Goal: Task Accomplishment & Management: Use online tool/utility

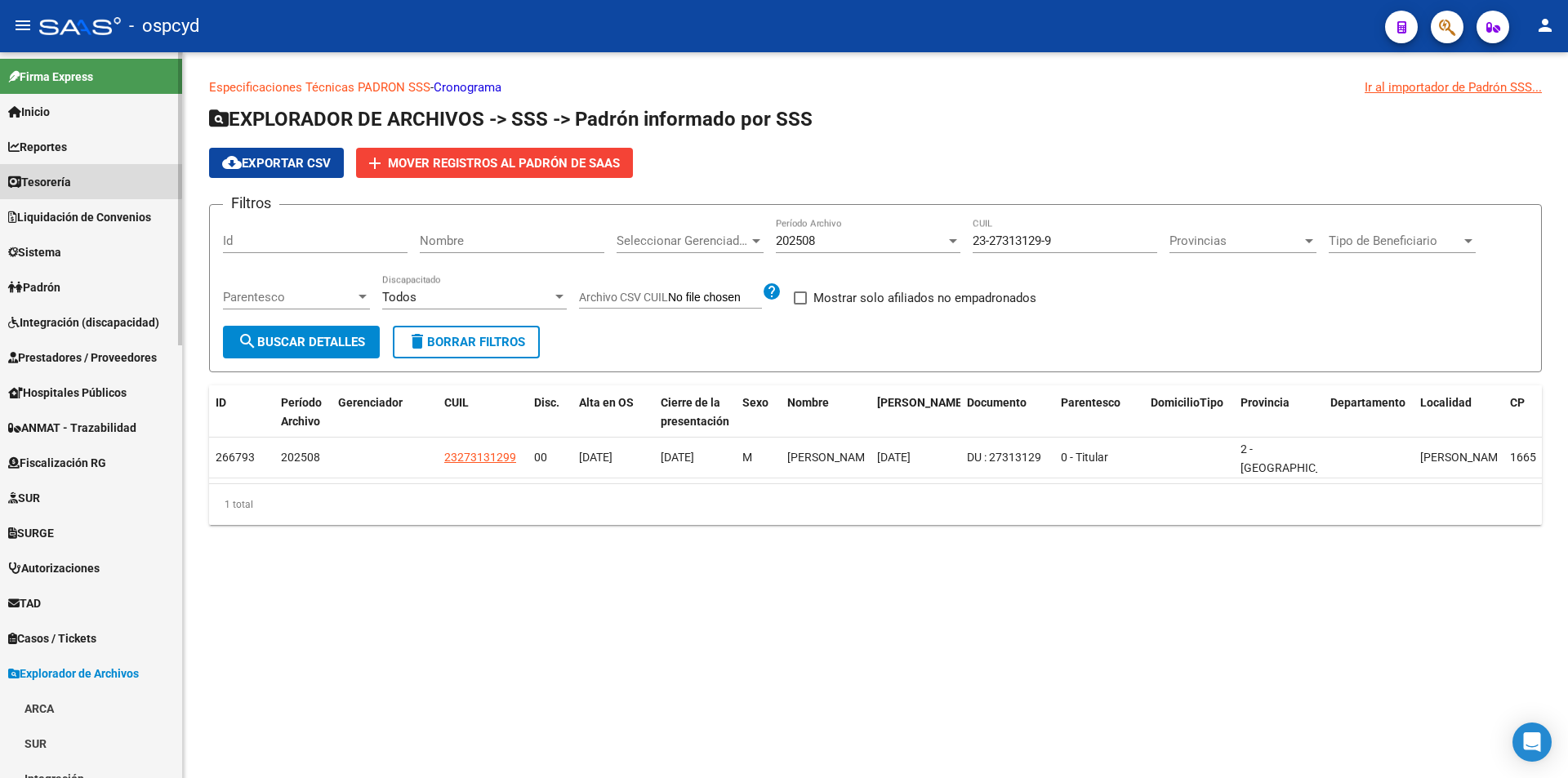
click at [83, 168] on link "Tesorería" at bounding box center [90, 181] width 182 height 35
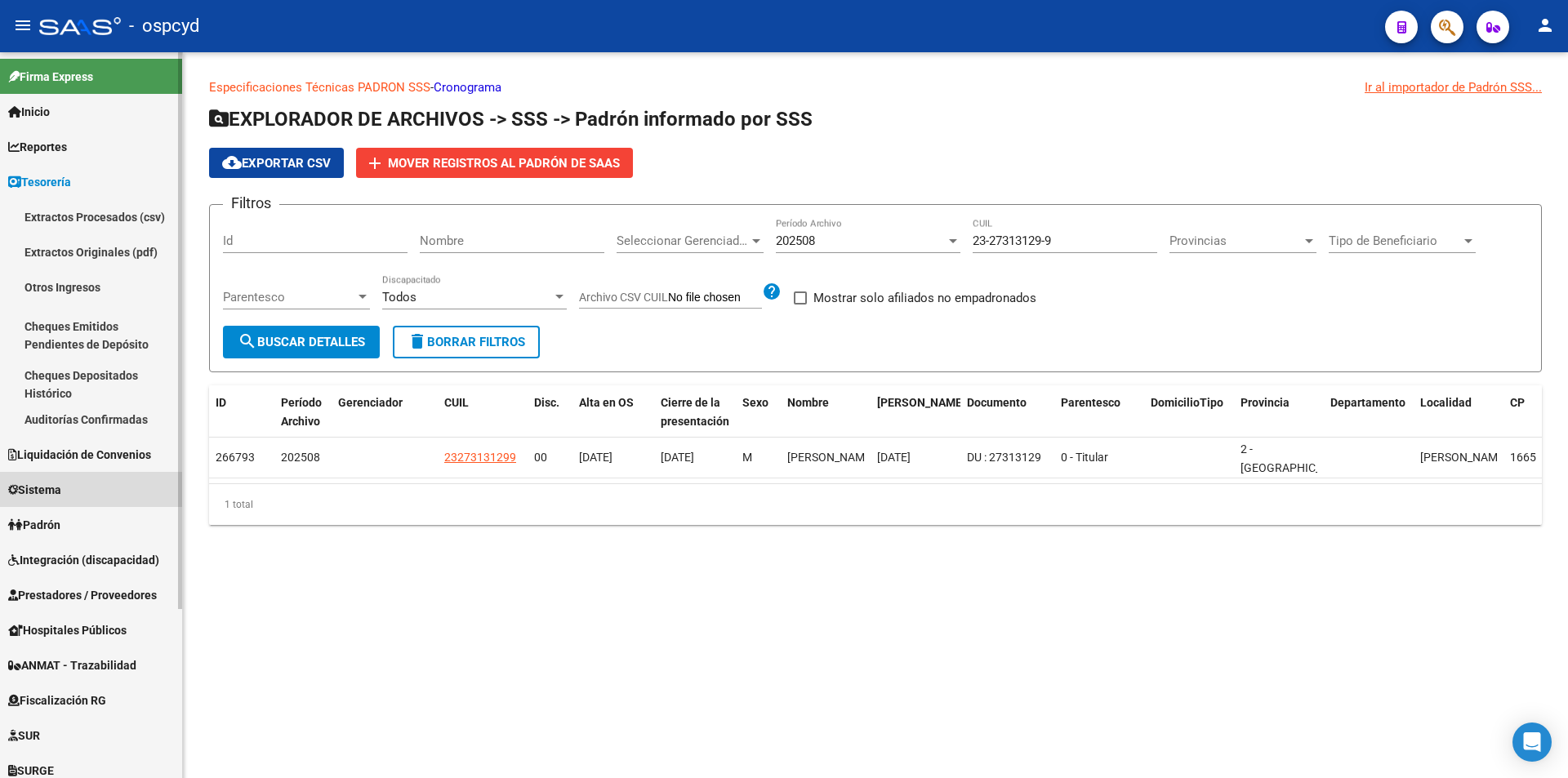
click at [75, 502] on link "Sistema" at bounding box center [90, 489] width 182 height 35
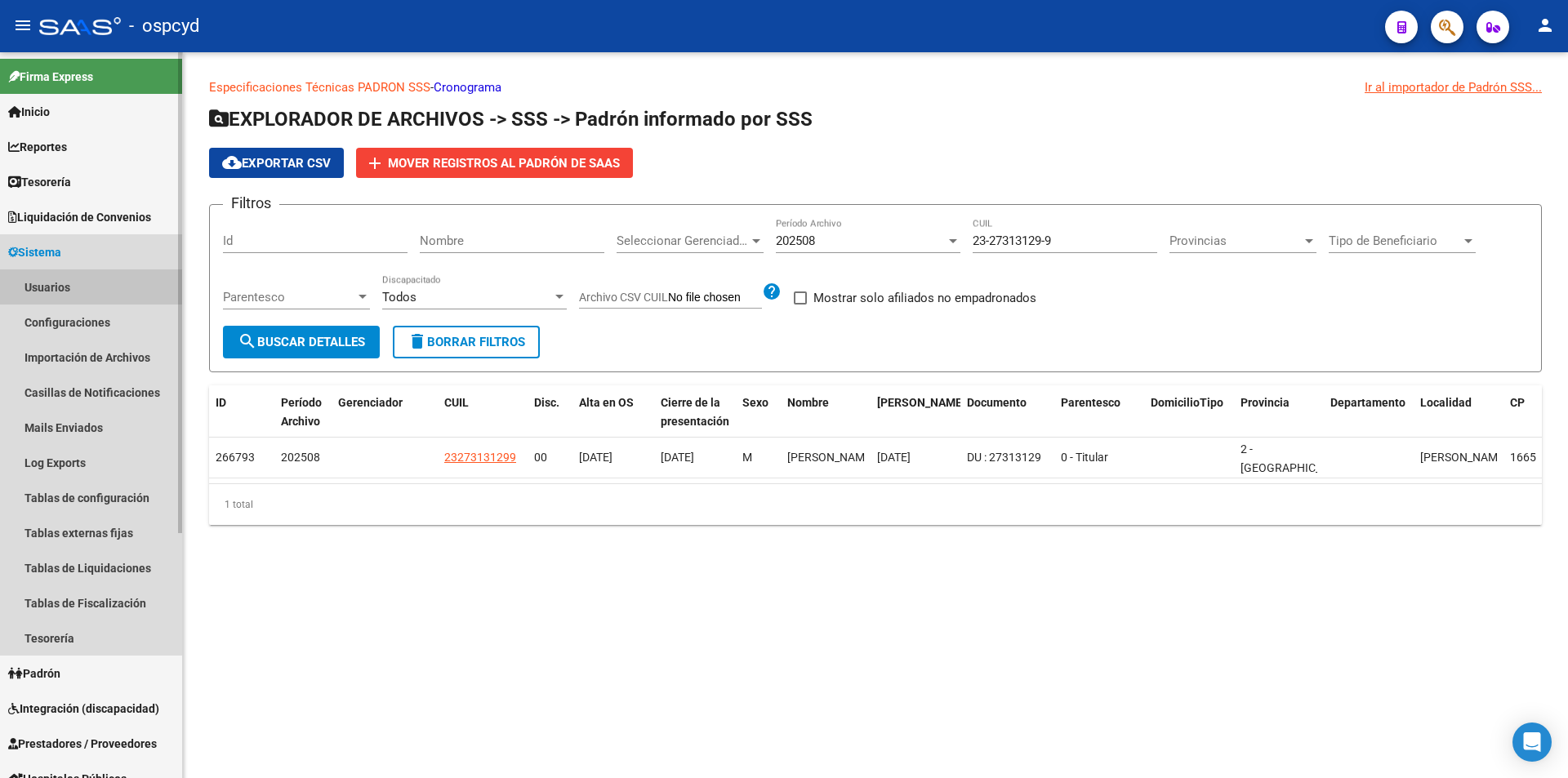
click at [43, 276] on link "Usuarios" at bounding box center [90, 286] width 182 height 35
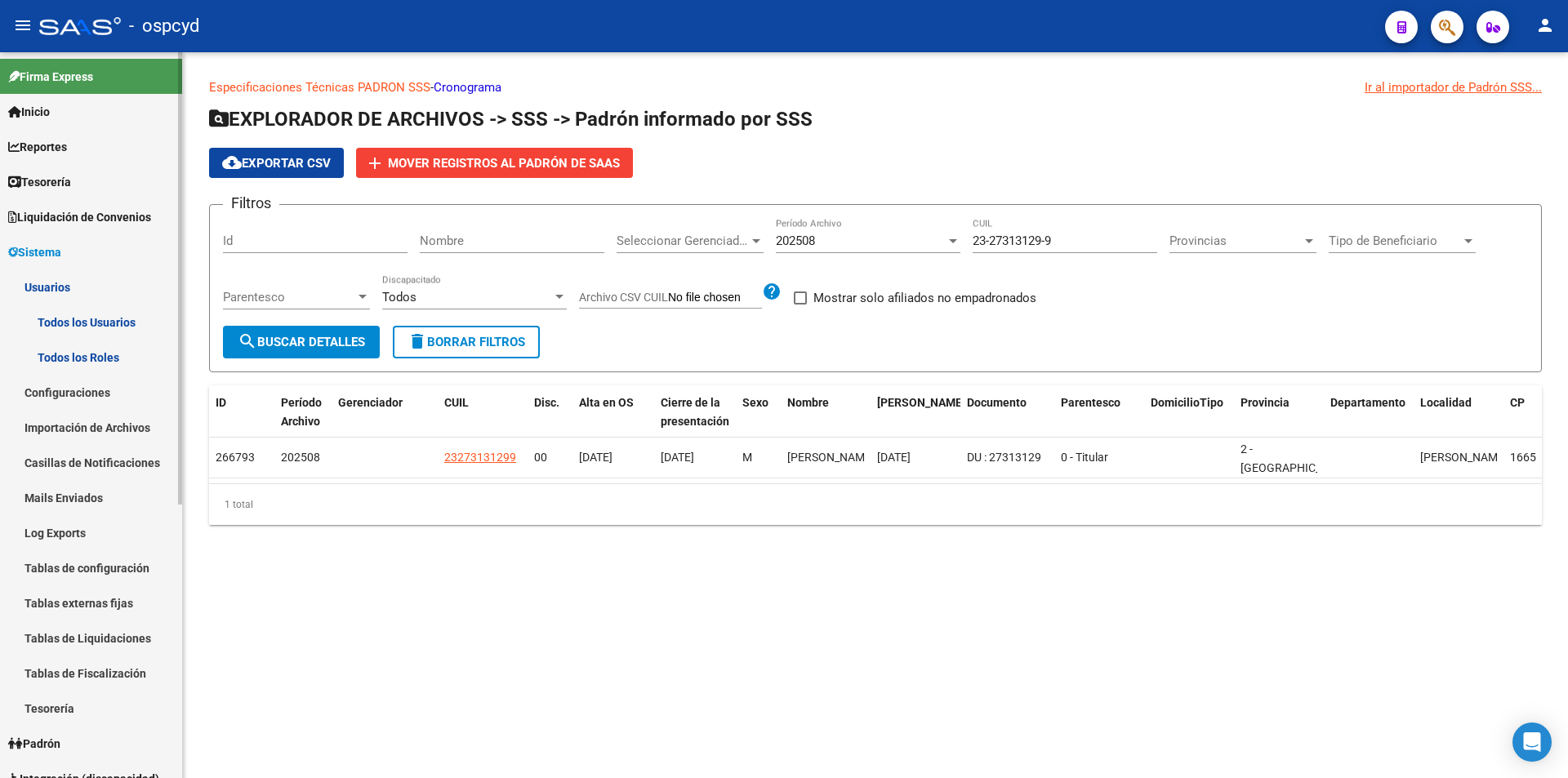
click at [96, 327] on link "Todos los Usuarios" at bounding box center [90, 321] width 182 height 35
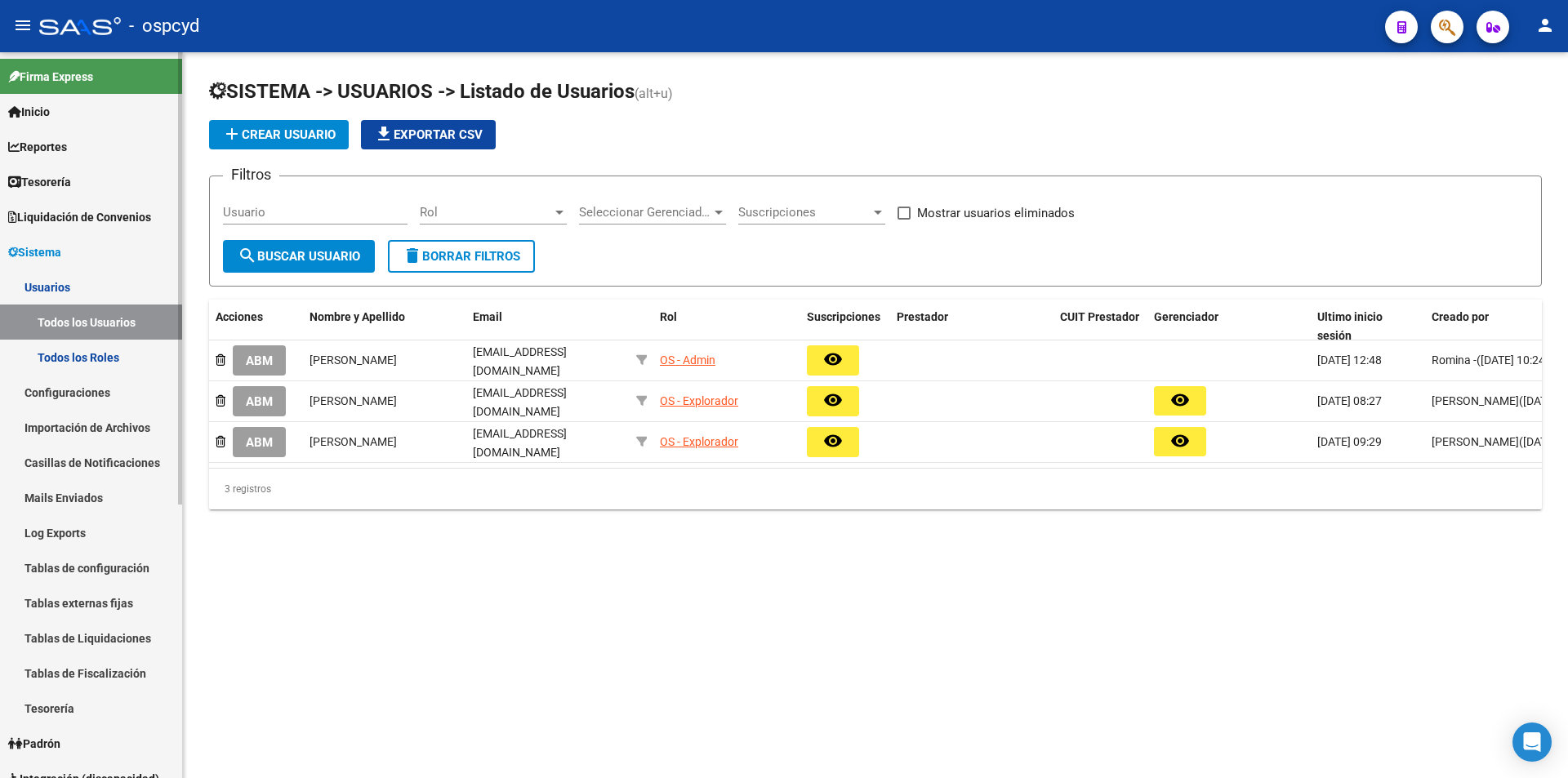
click at [99, 184] on link "Tesorería" at bounding box center [90, 181] width 182 height 35
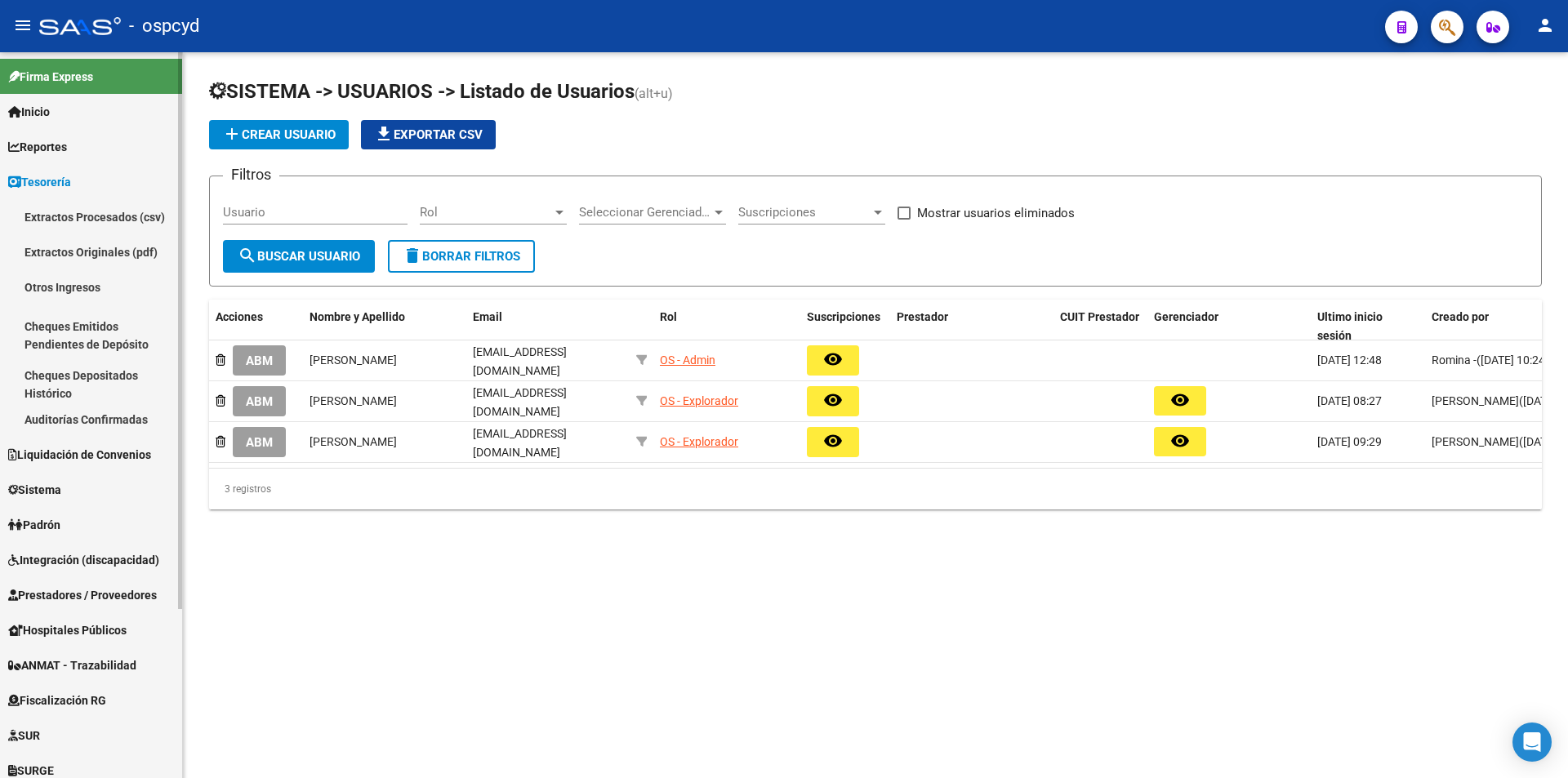
click at [73, 171] on link "Tesorería" at bounding box center [90, 181] width 182 height 35
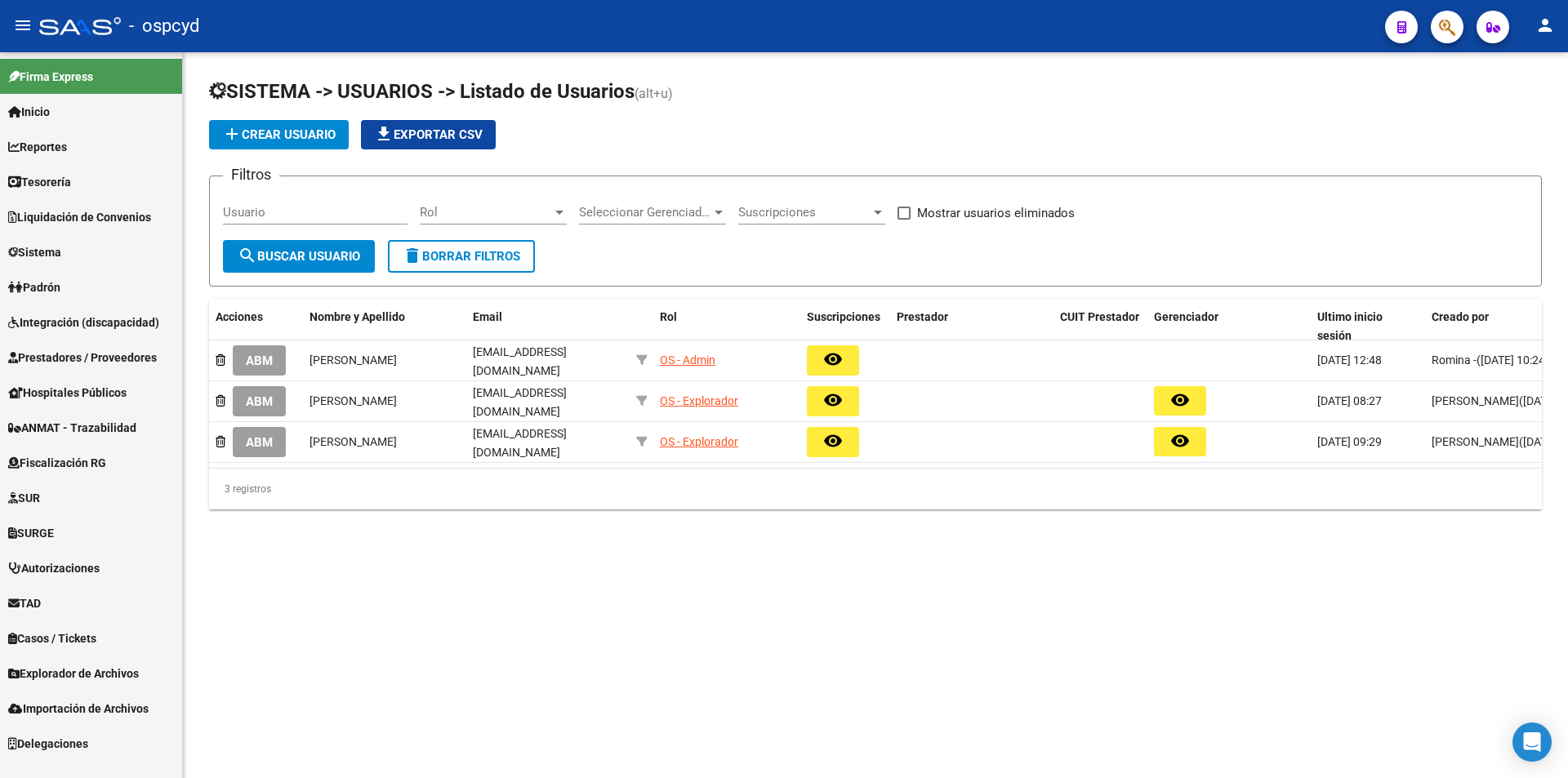
click at [82, 217] on span "Liquidación de Convenios" at bounding box center [80, 217] width 143 height 18
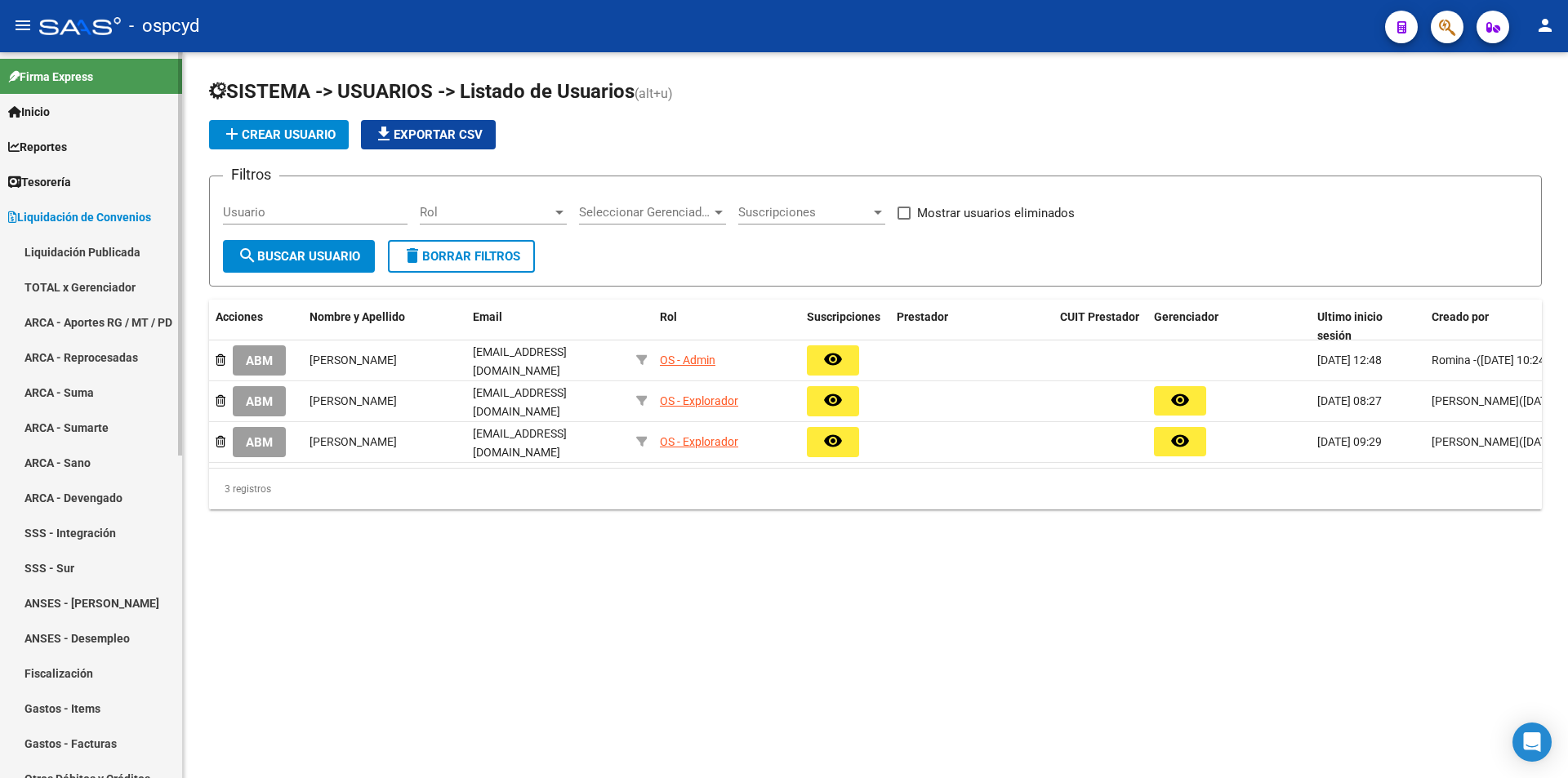
click at [88, 280] on link "TOTAL x Gerenciador" at bounding box center [90, 286] width 182 height 35
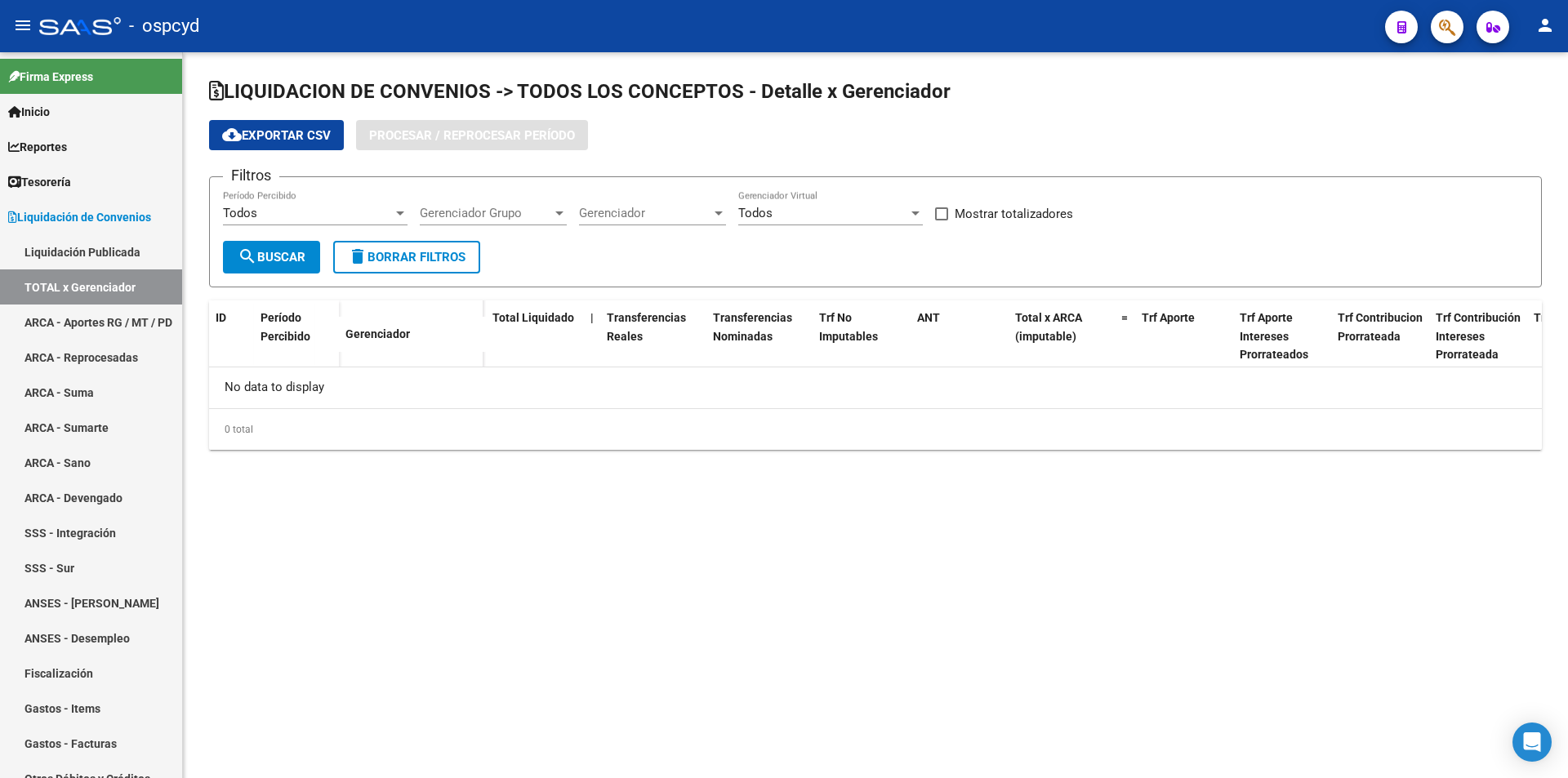
checkbox input "true"
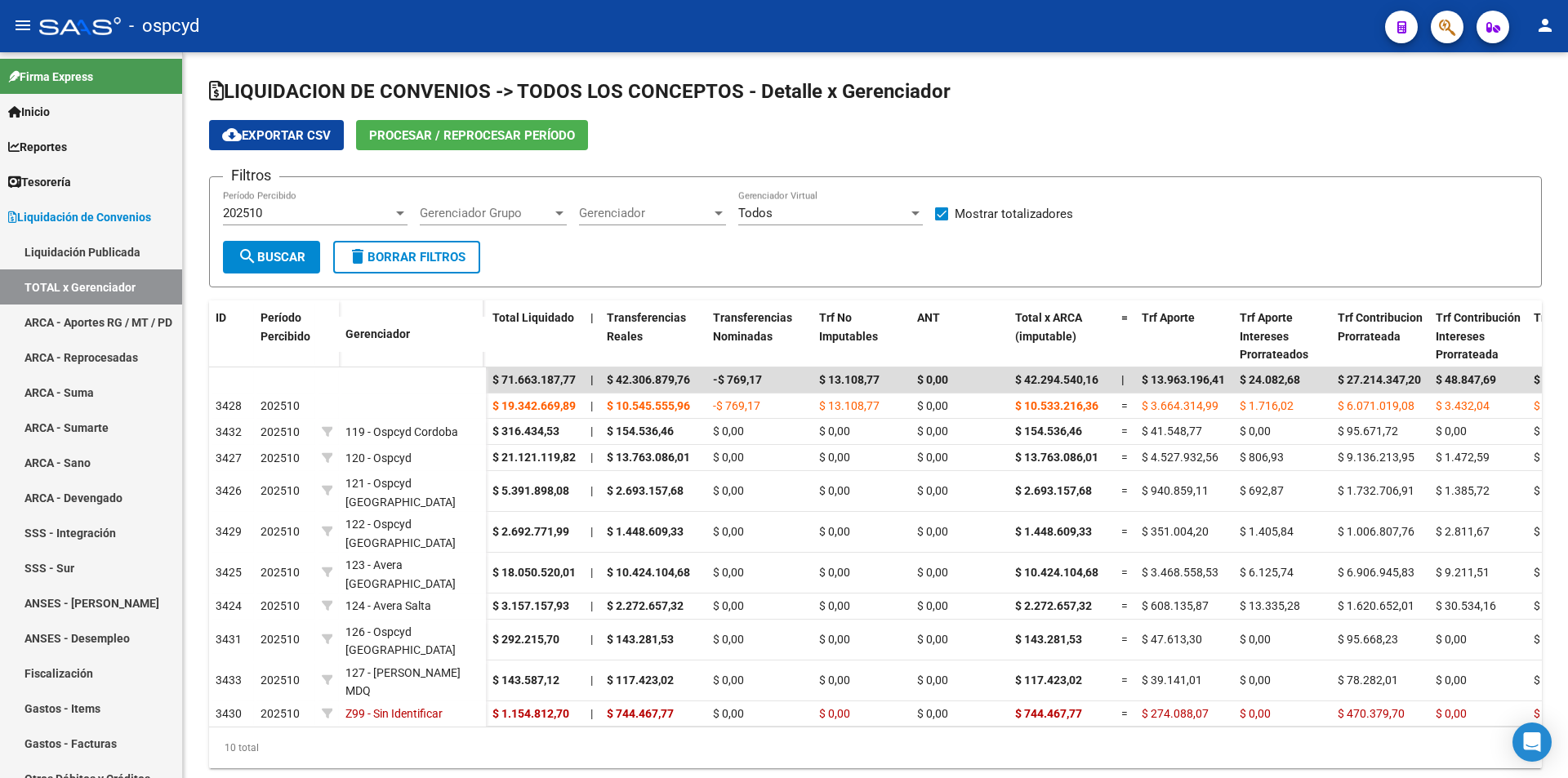
click at [462, 133] on span "Procesar / Reprocesar período" at bounding box center [472, 136] width 205 height 15
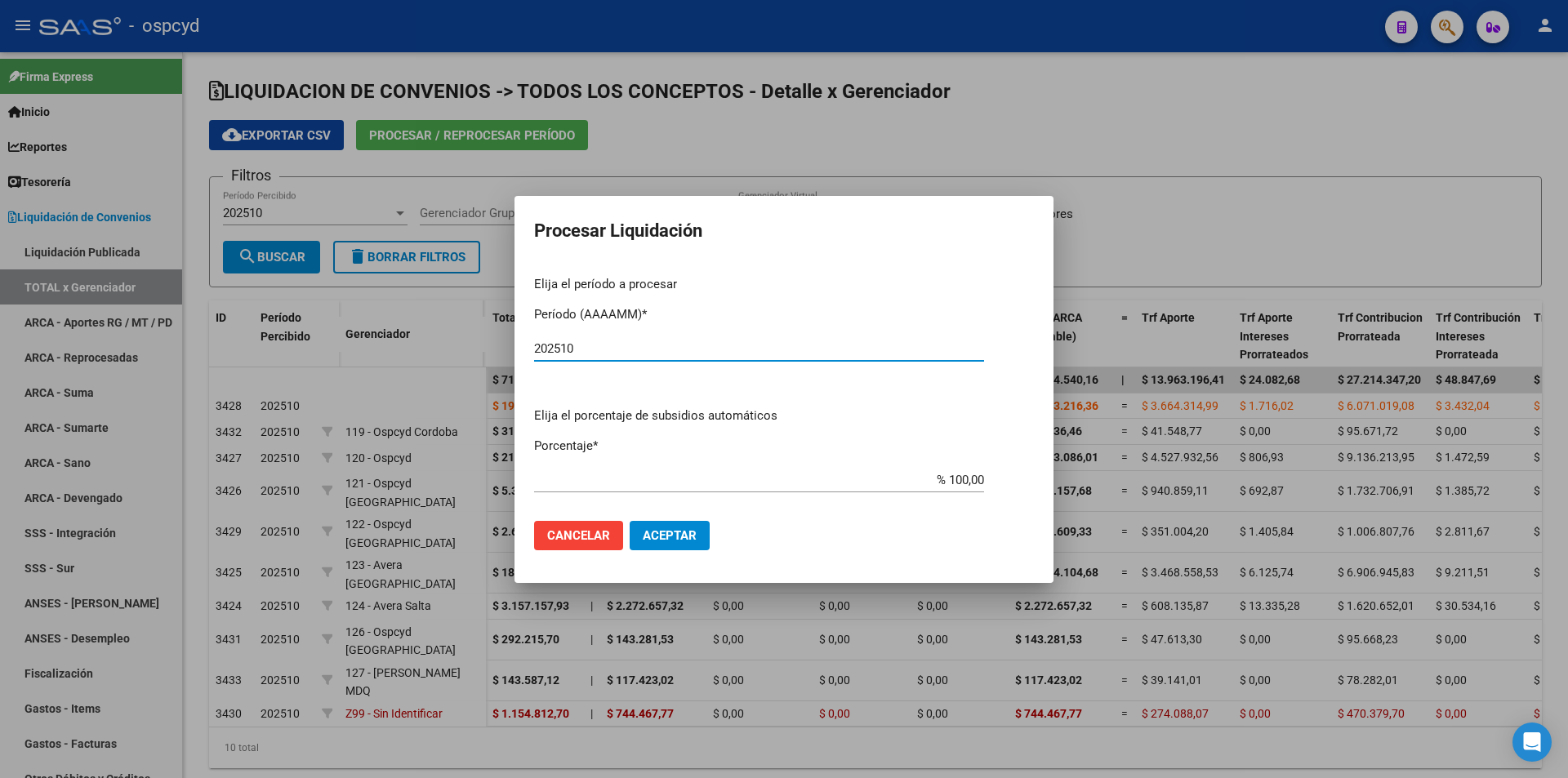
type input "202510"
click at [667, 528] on span "Aceptar" at bounding box center [669, 536] width 54 height 15
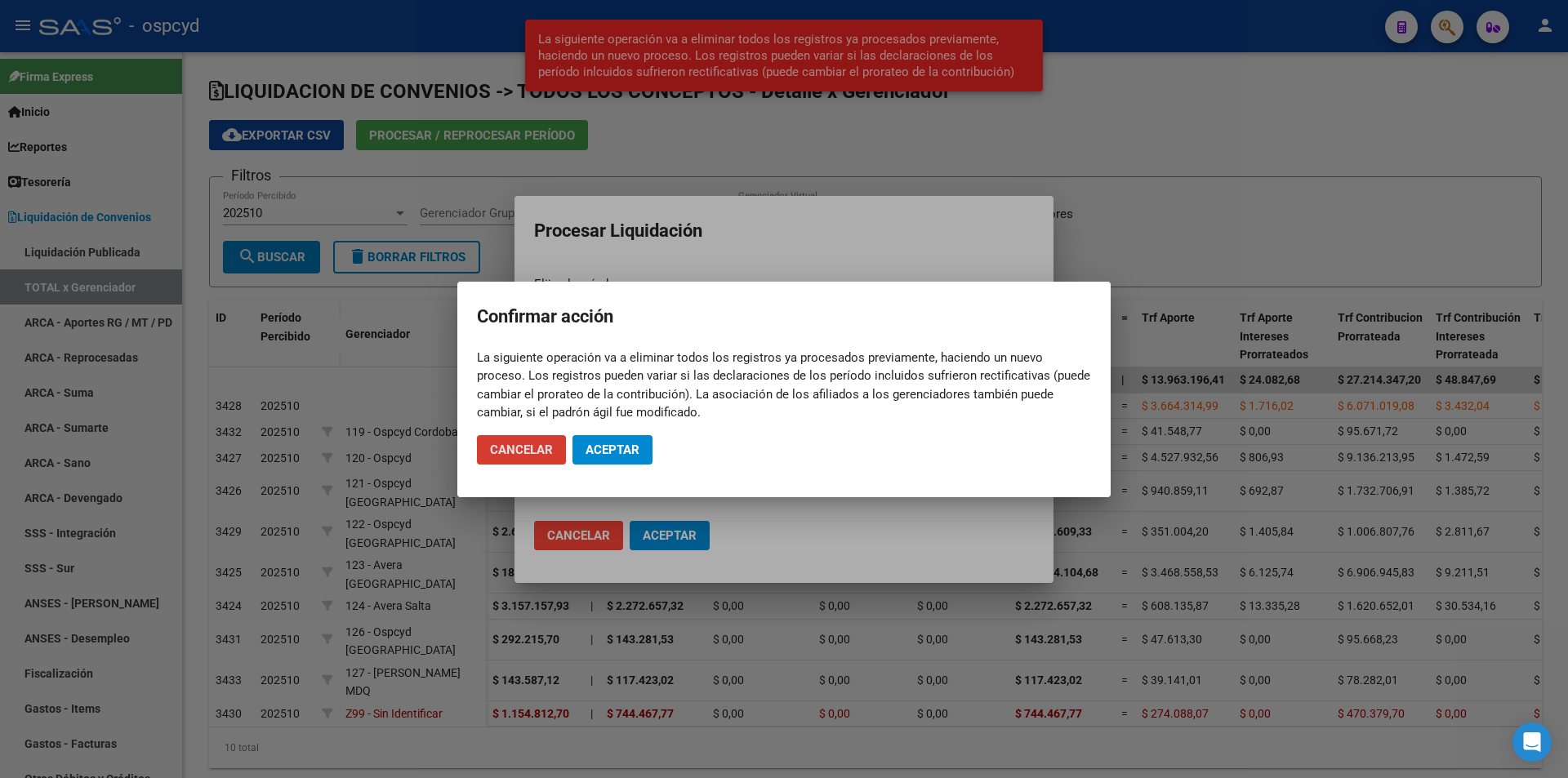
click at [630, 458] on button "Aceptar" at bounding box center [612, 449] width 80 height 29
